Goal: Find specific page/section: Find specific page/section

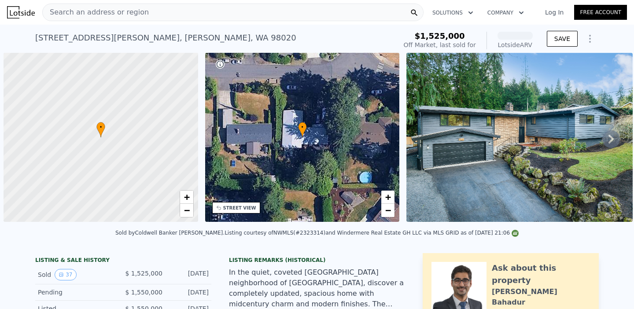
scroll to position [0, 4]
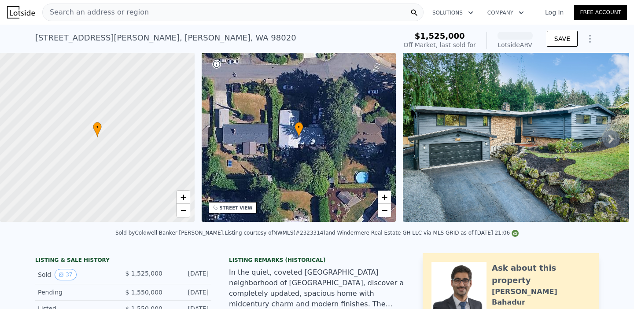
click at [158, 13] on div "Search an address or region" at bounding box center [232, 13] width 381 height 18
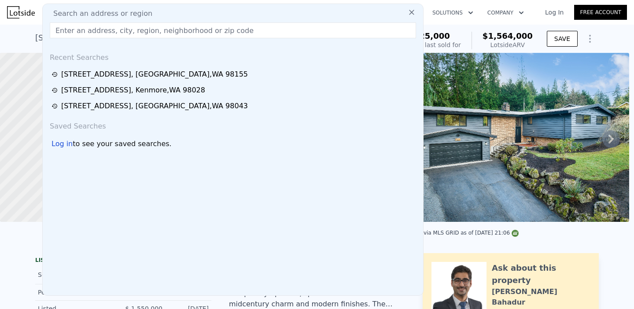
click at [144, 13] on div "Search an address or region" at bounding box center [232, 13] width 373 height 11
click at [133, 30] on input "text" at bounding box center [233, 30] width 366 height 16
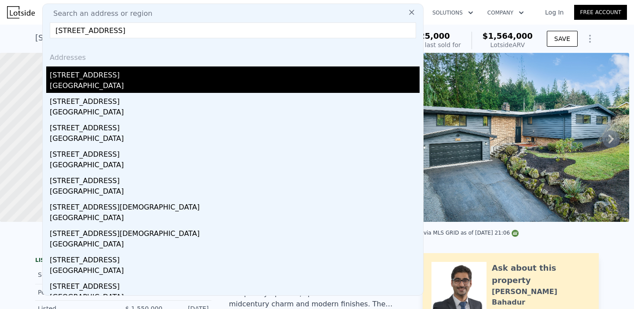
type input "[STREET_ADDRESS]"
click at [96, 80] on div "[STREET_ADDRESS]" at bounding box center [235, 73] width 370 height 14
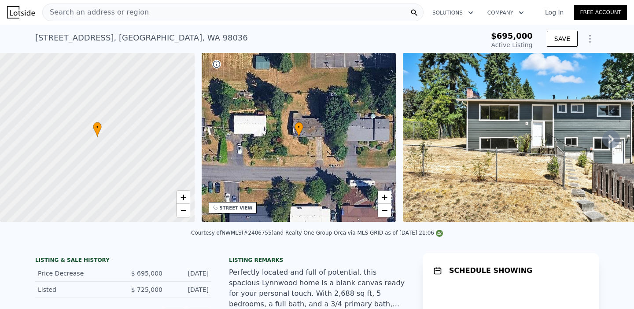
type input "-$ 750,073"
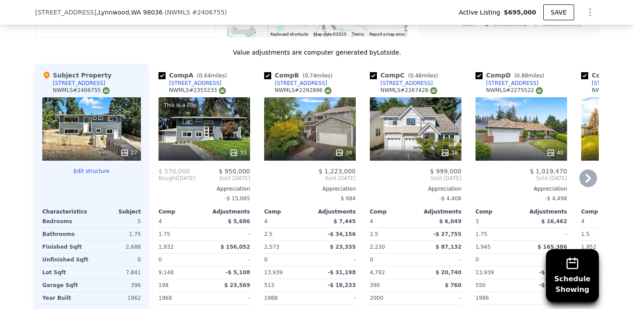
scroll to position [862, 0]
